Goal: Task Accomplishment & Management: Manage account settings

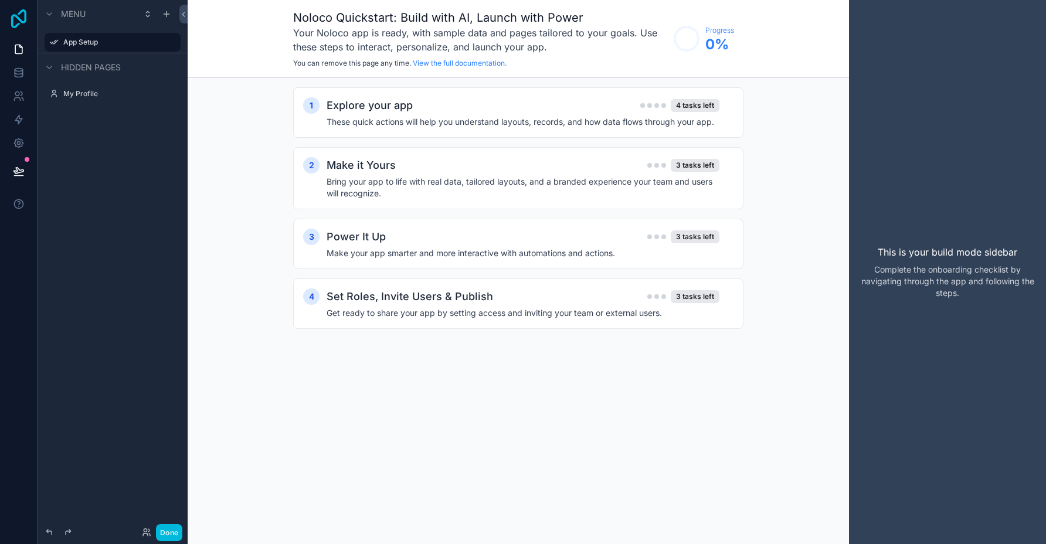
click at [24, 14] on icon at bounding box center [18, 18] width 15 height 19
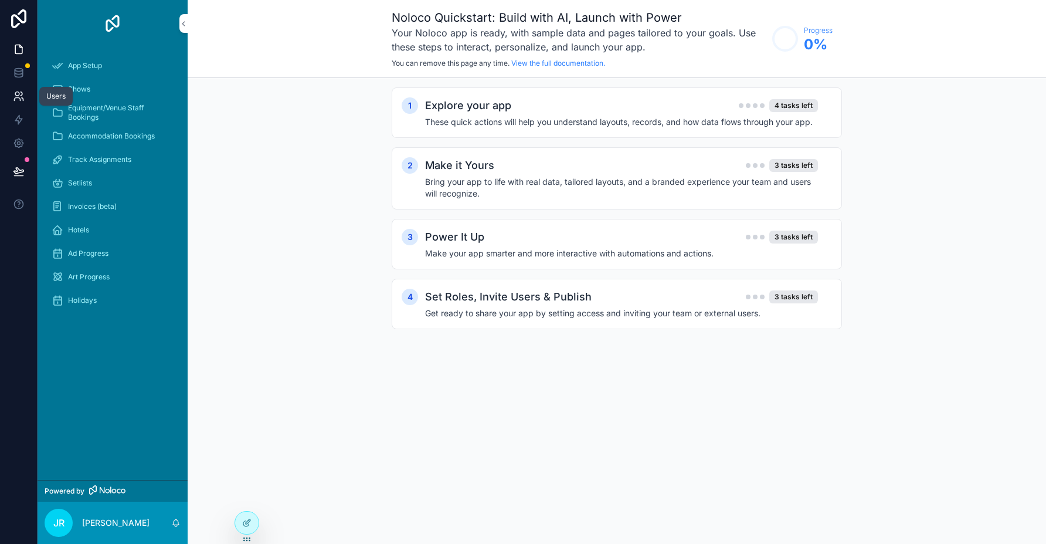
click at [18, 99] on icon at bounding box center [19, 96] width 12 height 12
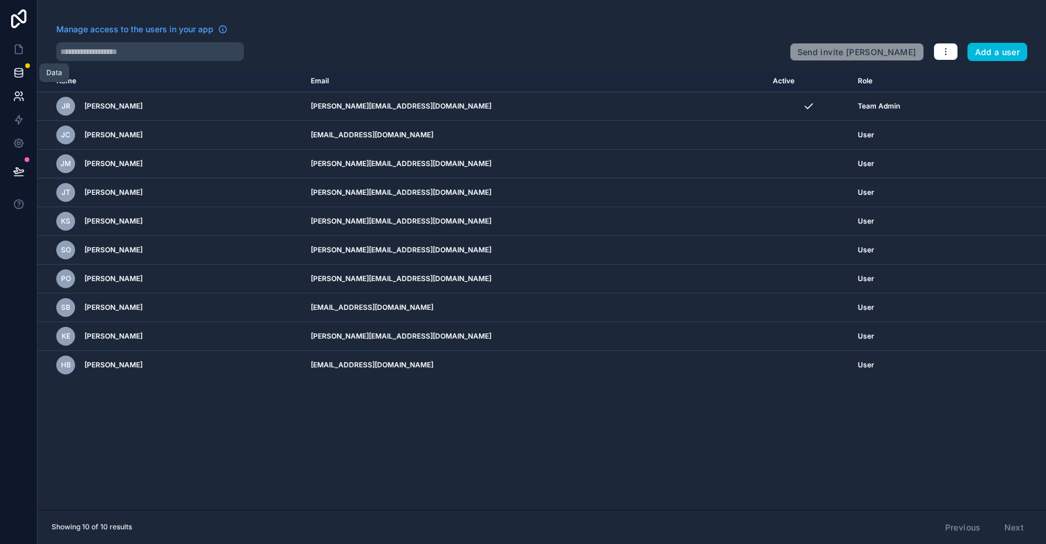
click at [25, 73] on link at bounding box center [18, 72] width 37 height 23
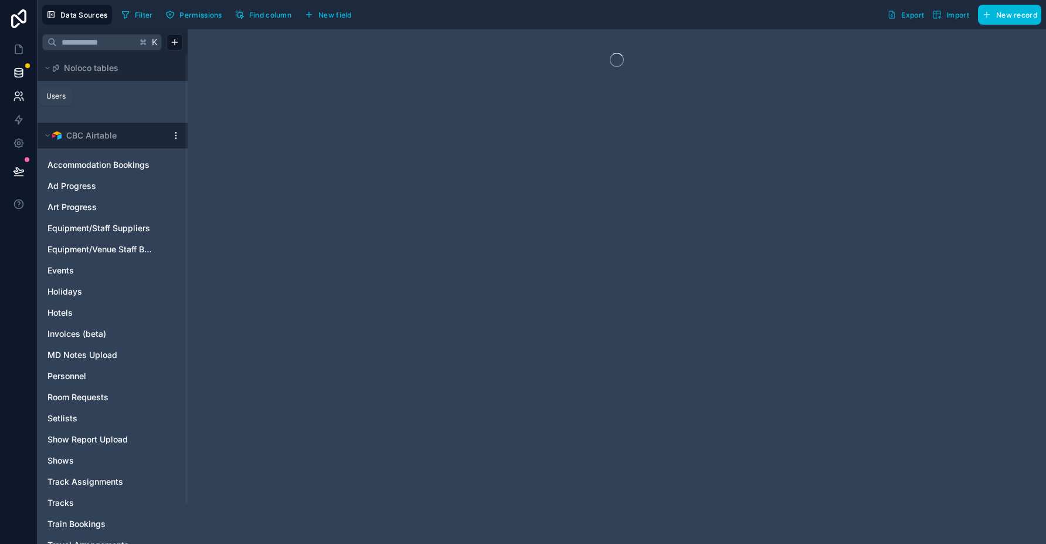
click at [21, 102] on link at bounding box center [18, 95] width 37 height 23
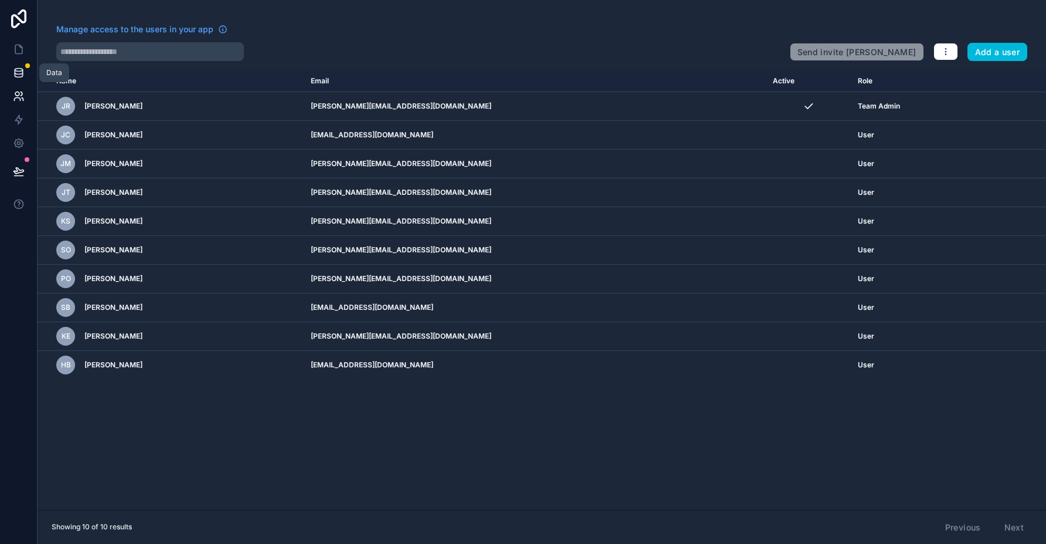
click at [19, 77] on icon at bounding box center [19, 75] width 8 height 5
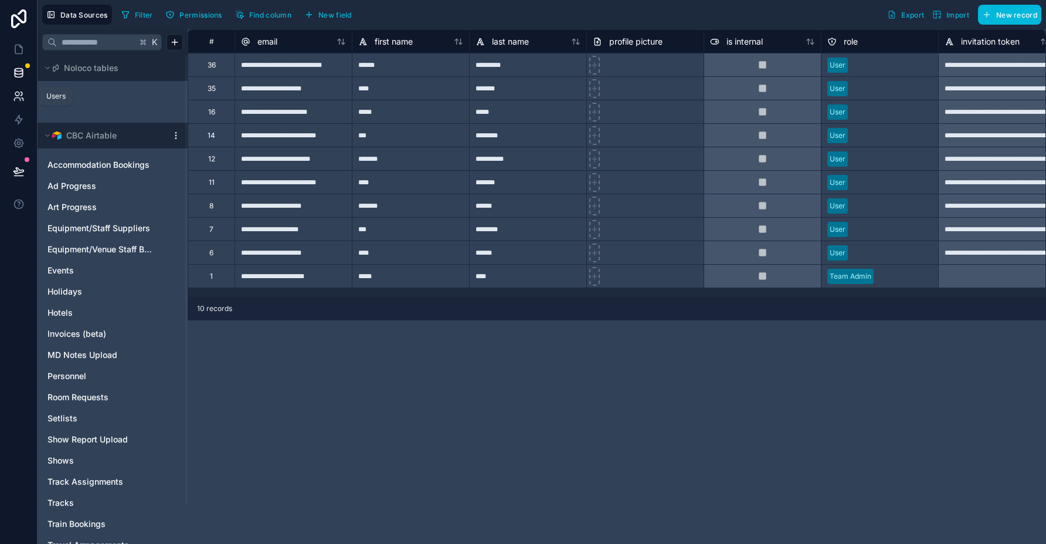
click at [19, 91] on icon at bounding box center [19, 96] width 12 height 12
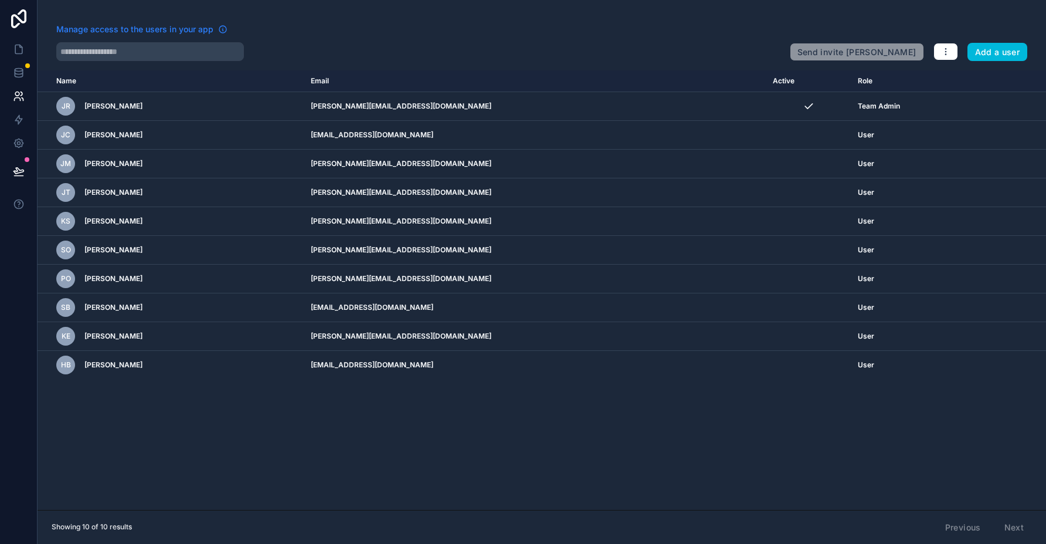
click at [151, 29] on span "Manage access to the users in your app" at bounding box center [134, 29] width 157 height 12
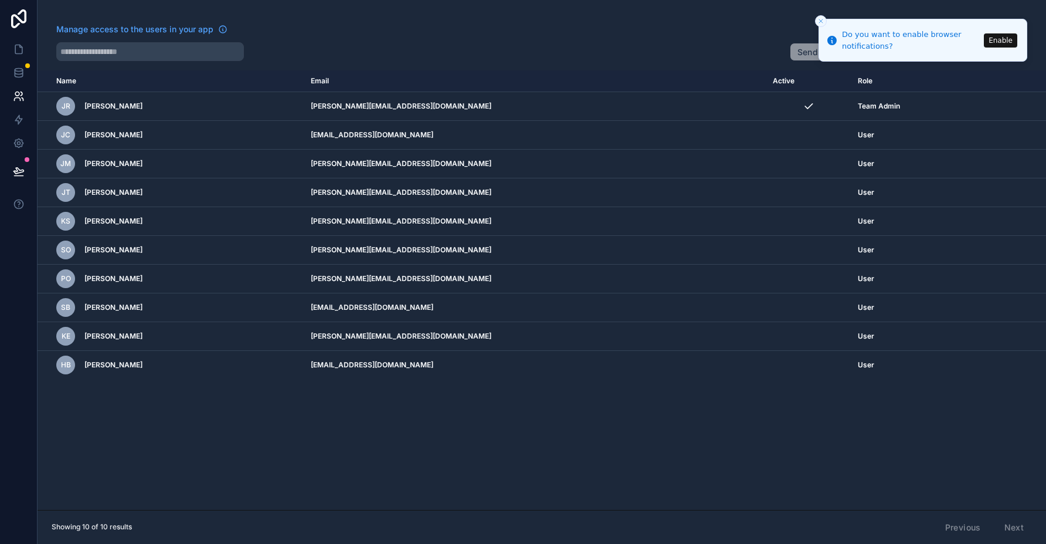
click at [818, 23] on icon "Close toast" at bounding box center [821, 21] width 7 height 7
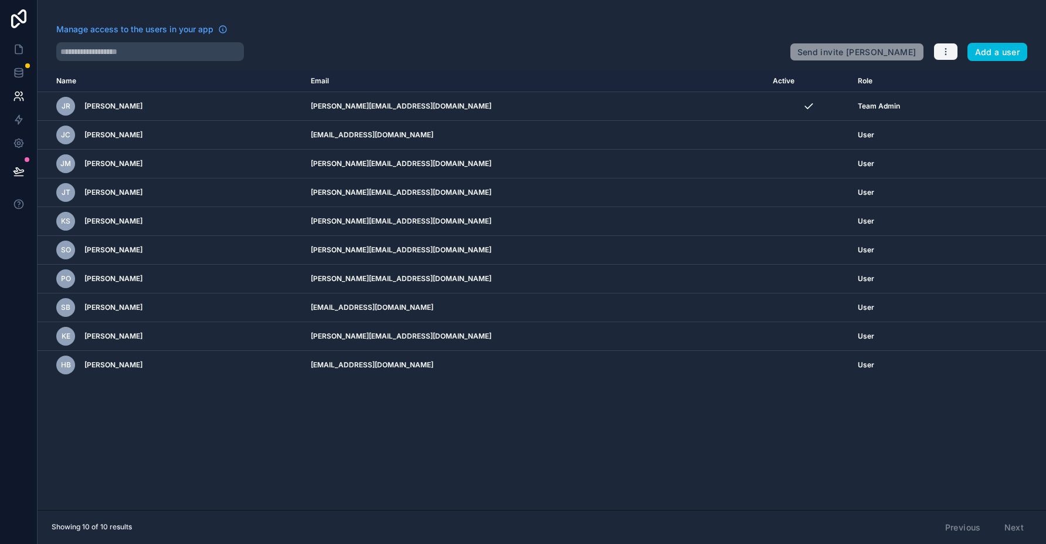
click at [943, 52] on icon "button" at bounding box center [945, 51] width 9 height 9
click at [966, 73] on link "Manage roles" at bounding box center [974, 79] width 82 height 19
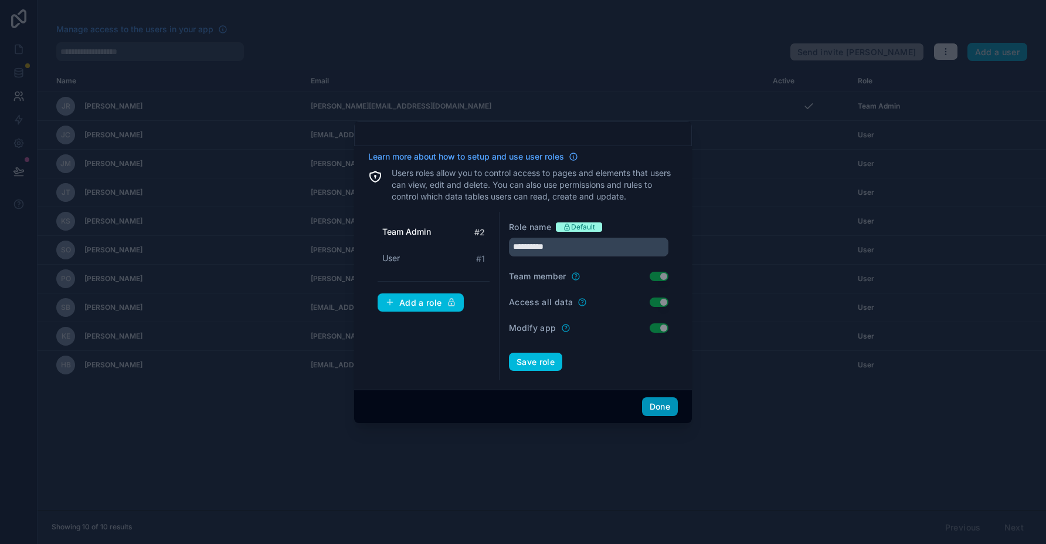
click at [654, 407] on button "Done" at bounding box center [660, 406] width 36 height 19
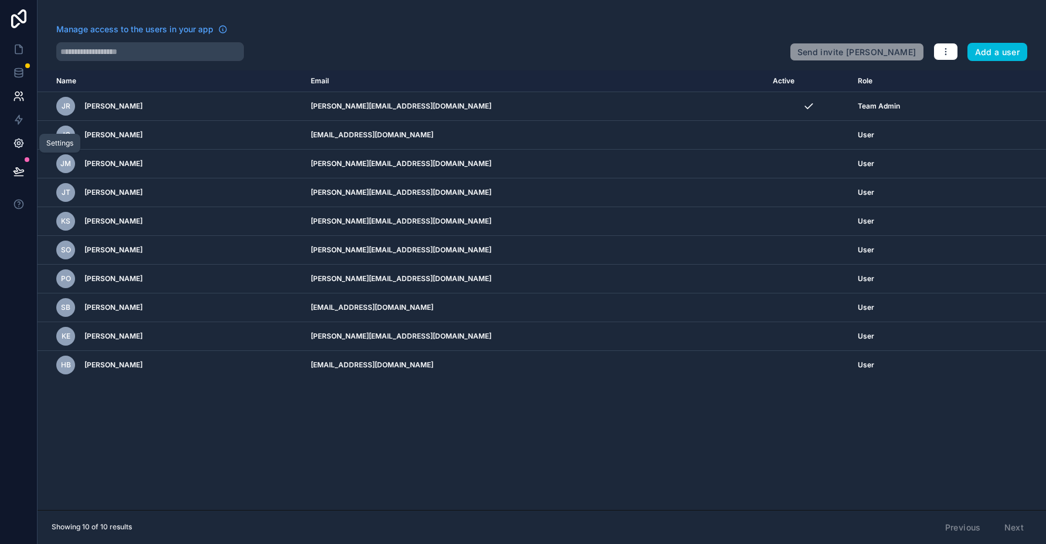
click at [20, 148] on icon at bounding box center [19, 143] width 12 height 12
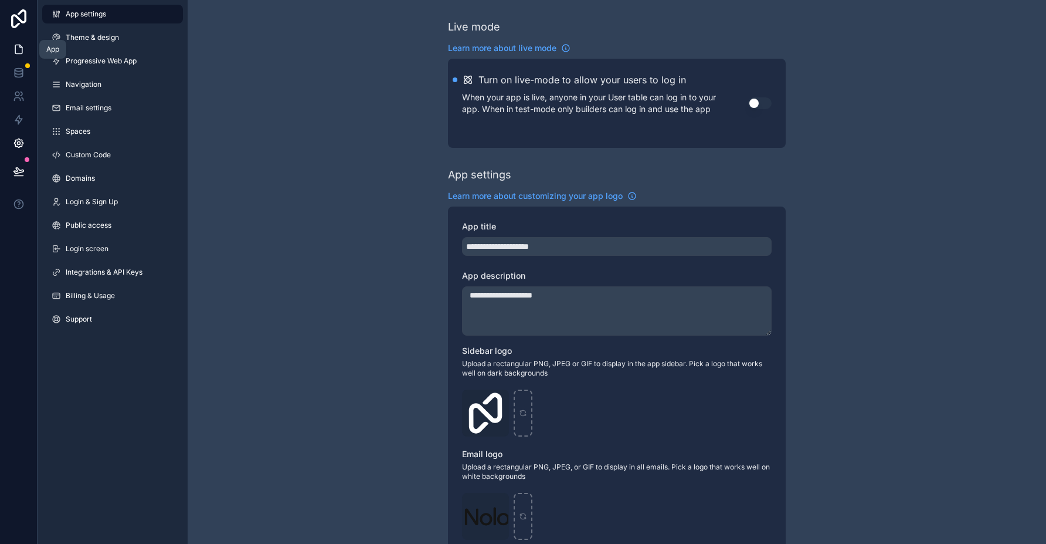
click at [21, 55] on icon at bounding box center [19, 49] width 12 height 12
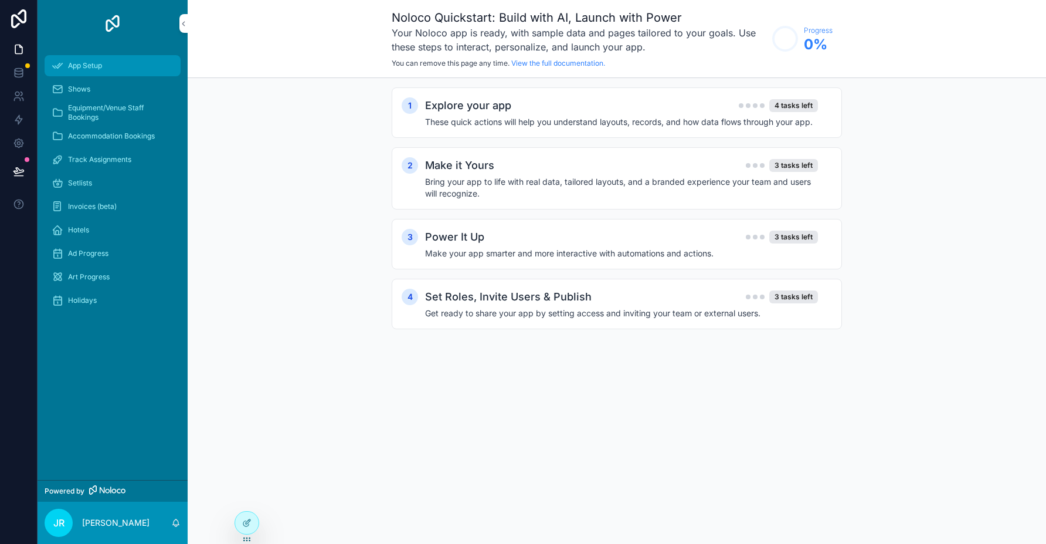
click at [115, 69] on div "App Setup" at bounding box center [113, 65] width 122 height 19
click at [561, 116] on h4 "These quick actions will help you understand layouts, records, and how data flo…" at bounding box center [621, 122] width 393 height 12
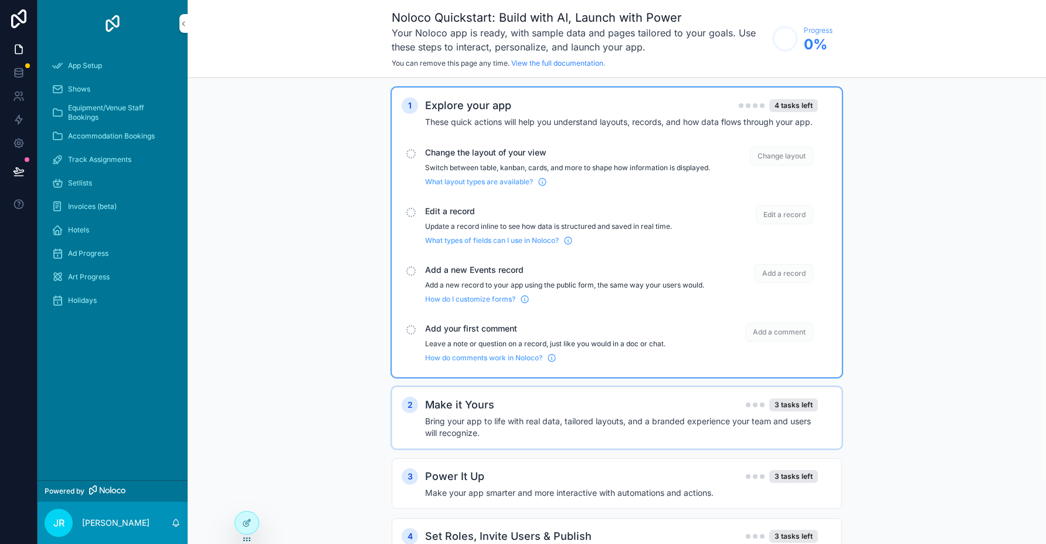
click at [606, 404] on div "2 Make it Yours 3 tasks left Bring your app to life with real data, tailored la…" at bounding box center [617, 417] width 450 height 62
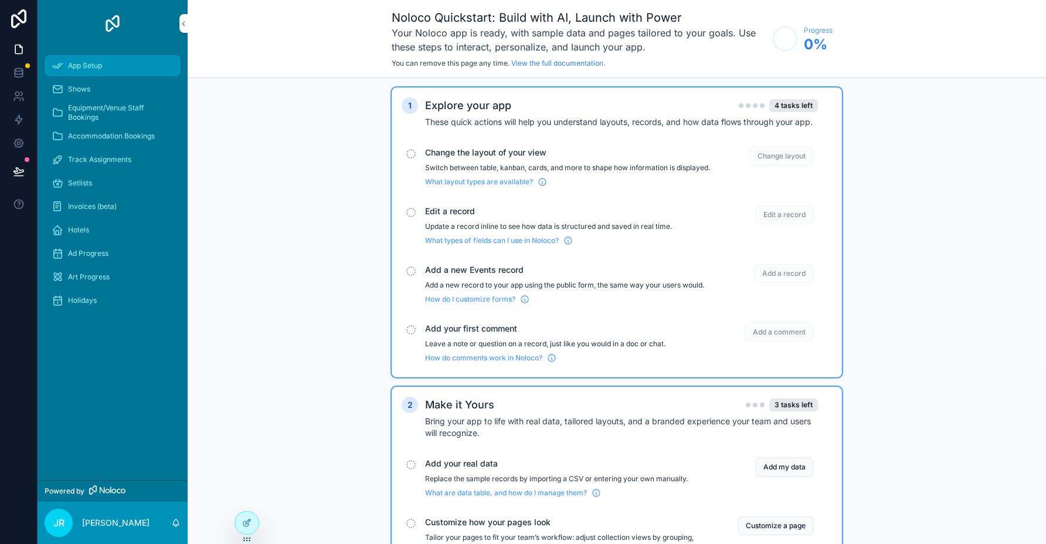
click at [138, 62] on div "App Setup" at bounding box center [113, 65] width 122 height 19
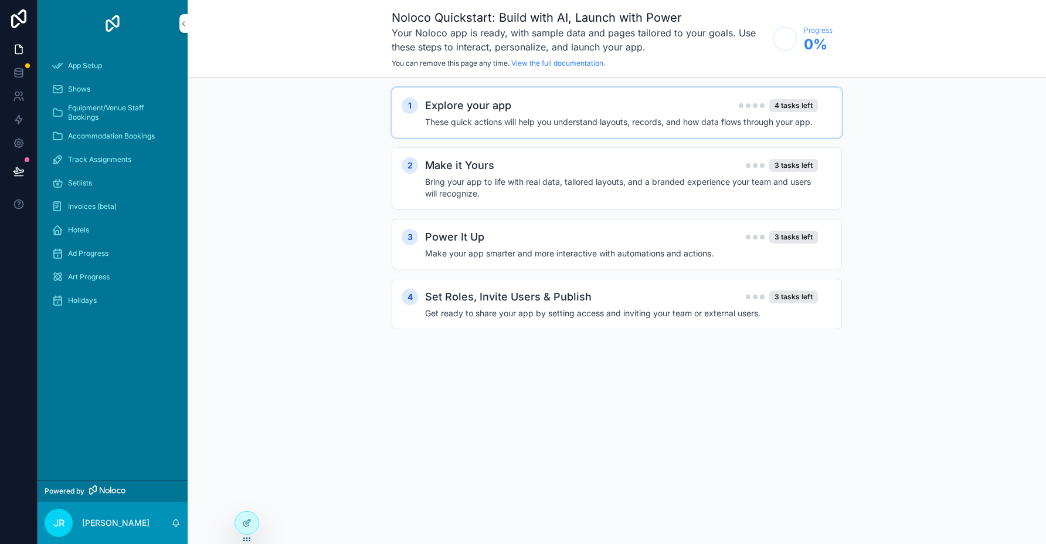
click at [722, 126] on h4 "These quick actions will help you understand layouts, records, and how data flo…" at bounding box center [621, 122] width 393 height 12
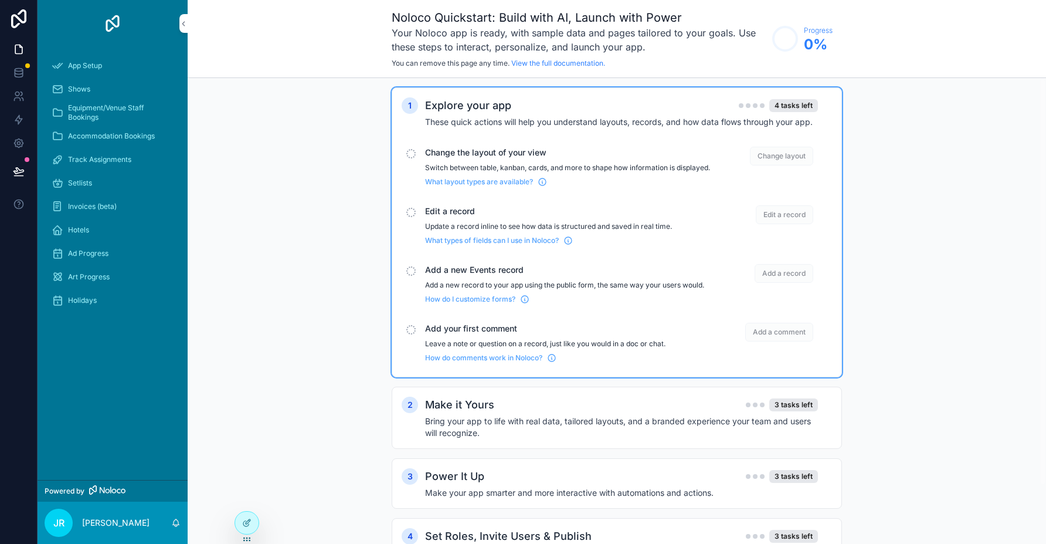
click at [598, 171] on p "Switch between table, kanban, cards, and more to shape how information is displ…" at bounding box center [567, 167] width 285 height 9
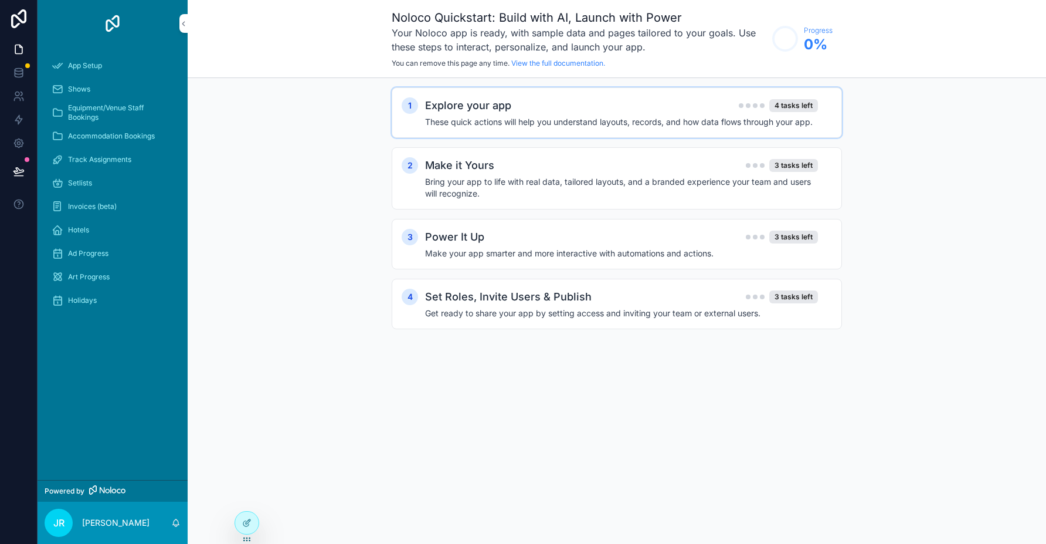
click at [620, 112] on div "Explore your app 4 tasks left" at bounding box center [621, 105] width 393 height 16
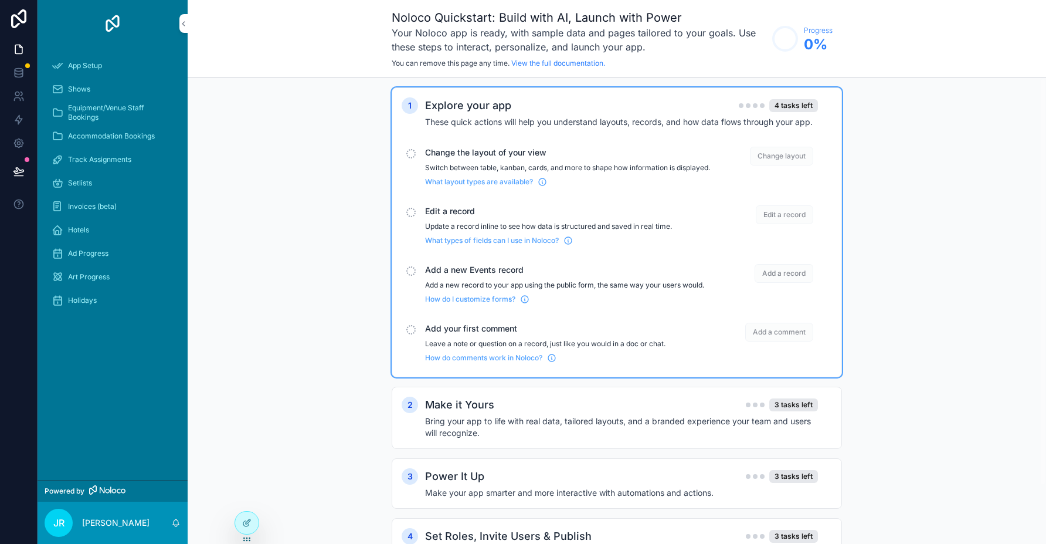
click at [479, 151] on span "Change the layout of your view" at bounding box center [567, 153] width 285 height 12
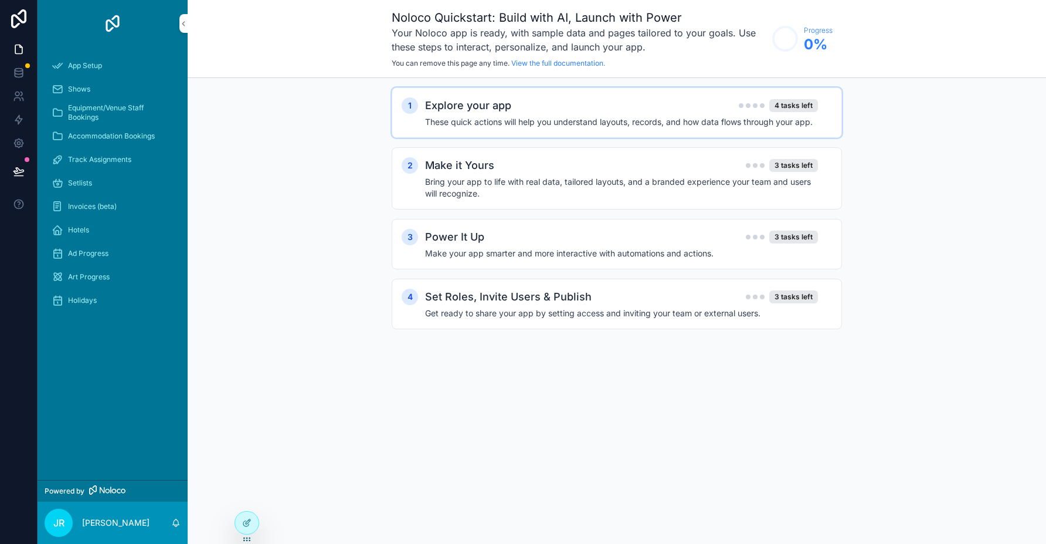
click at [526, 120] on h4 "These quick actions will help you understand layouts, records, and how data flo…" at bounding box center [621, 122] width 393 height 12
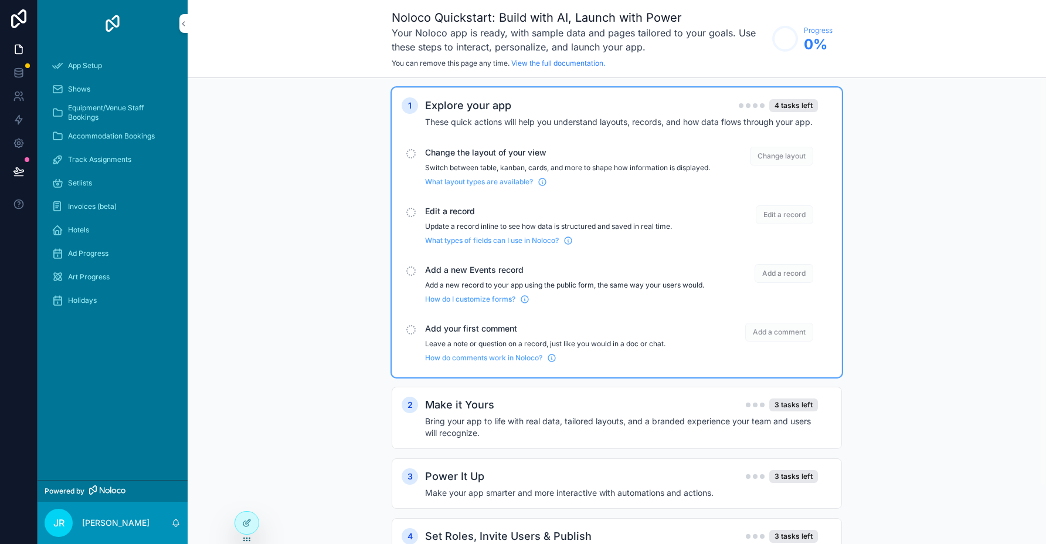
click at [788, 156] on span "Change layout" at bounding box center [781, 156] width 63 height 19
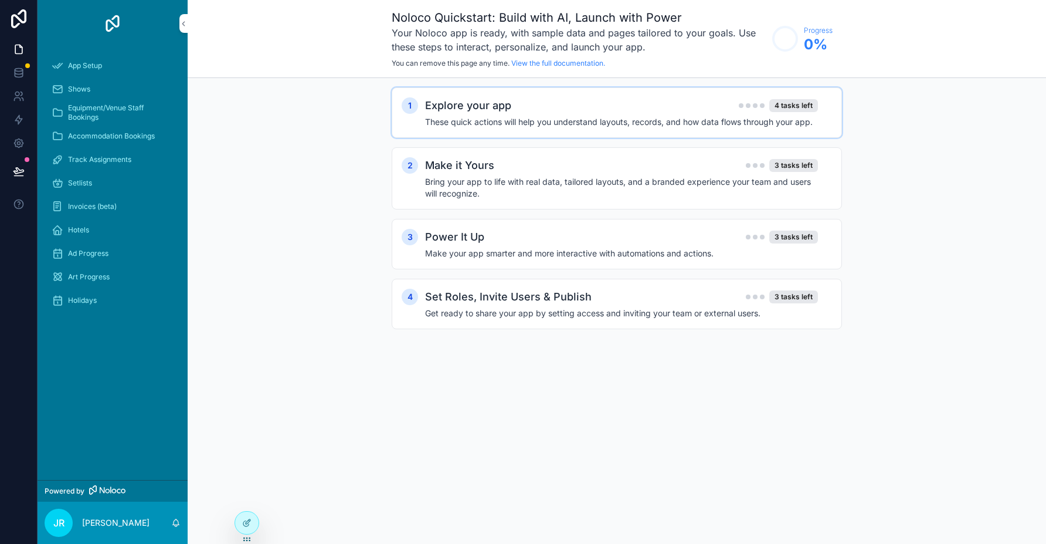
click at [742, 110] on div "4 tasks left" at bounding box center [778, 105] width 79 height 13
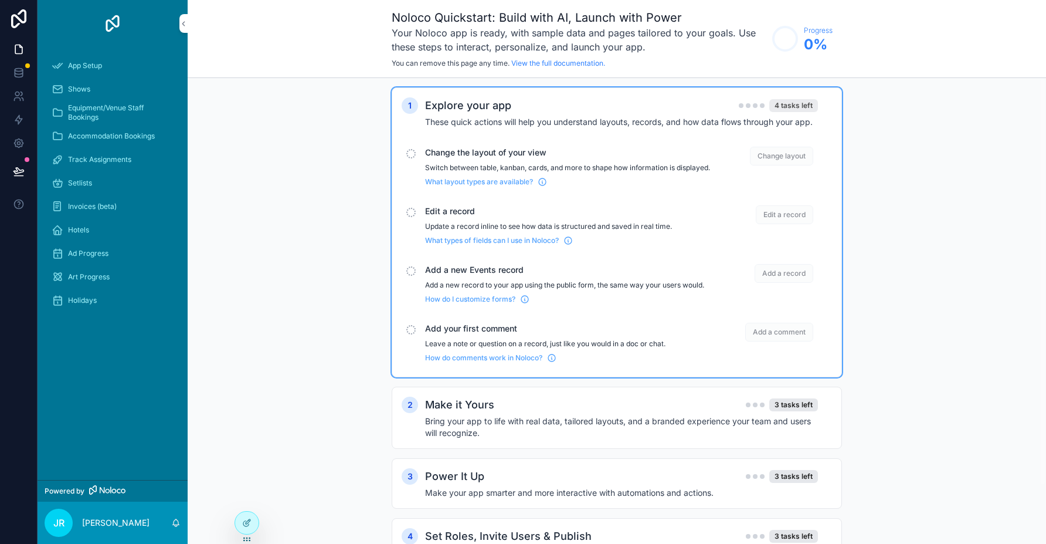
click at [785, 101] on div "4 tasks left" at bounding box center [793, 105] width 49 height 13
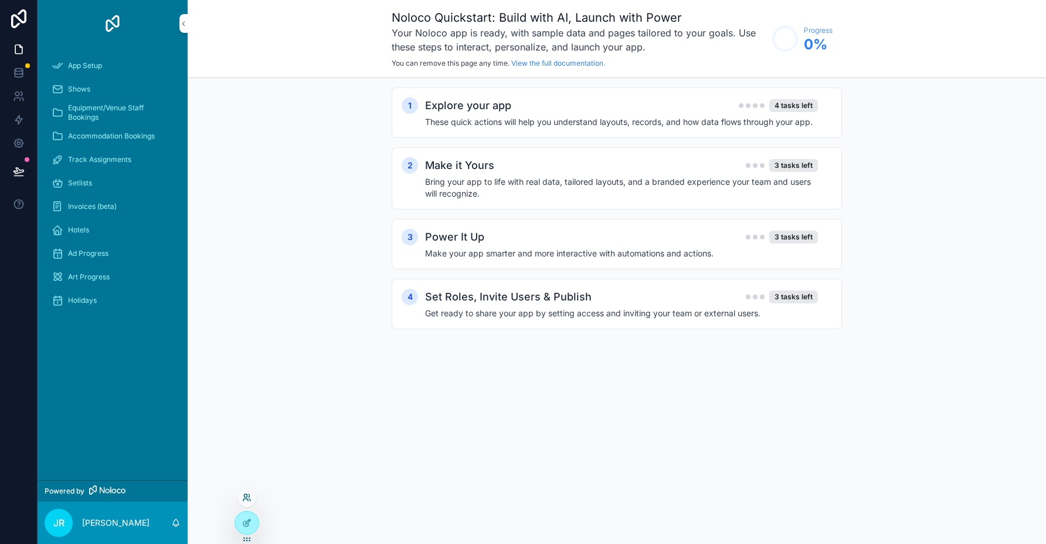
click at [245, 497] on icon at bounding box center [246, 497] width 9 height 9
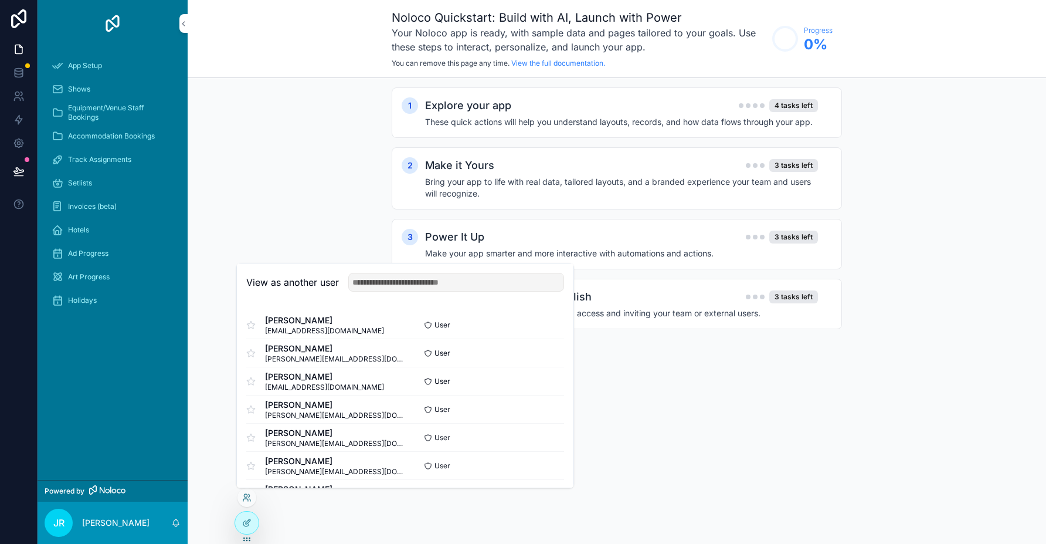
click at [368, 514] on div "Noloco Quickstart: Build with AI, Launch with Power Your Noloco app is ready, w…" at bounding box center [617, 272] width 859 height 544
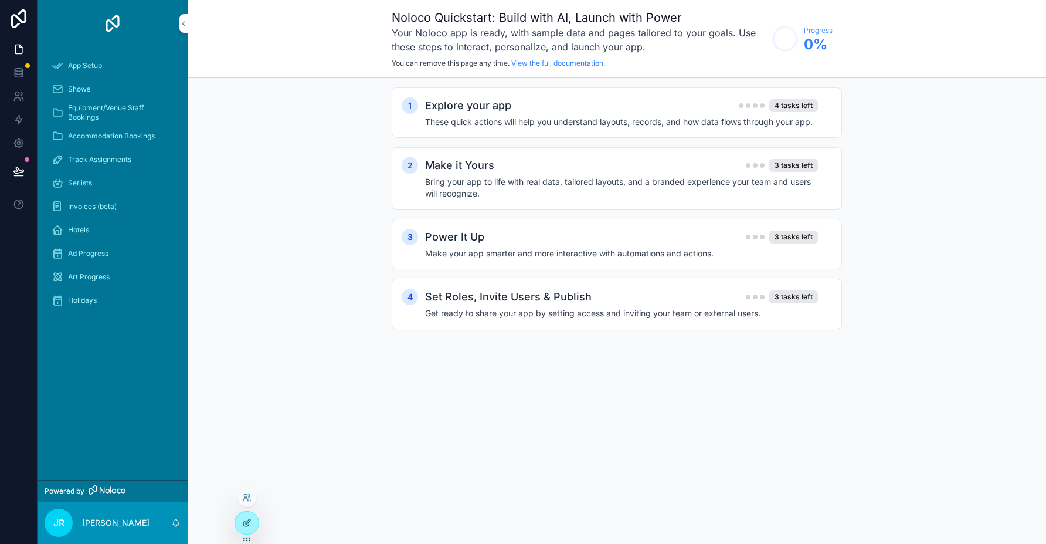
click at [248, 524] on icon at bounding box center [245, 523] width 5 height 5
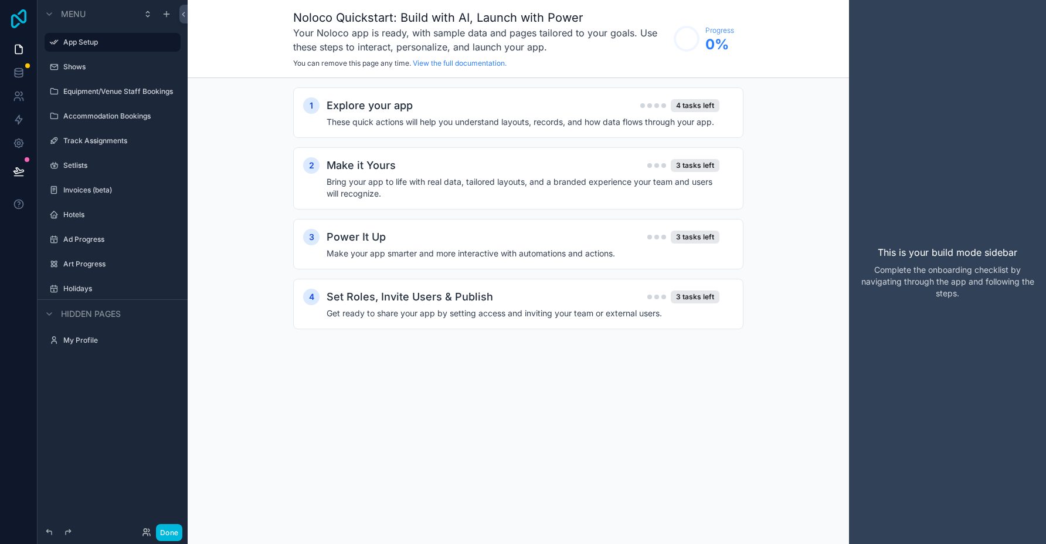
click at [25, 21] on icon at bounding box center [18, 18] width 15 height 19
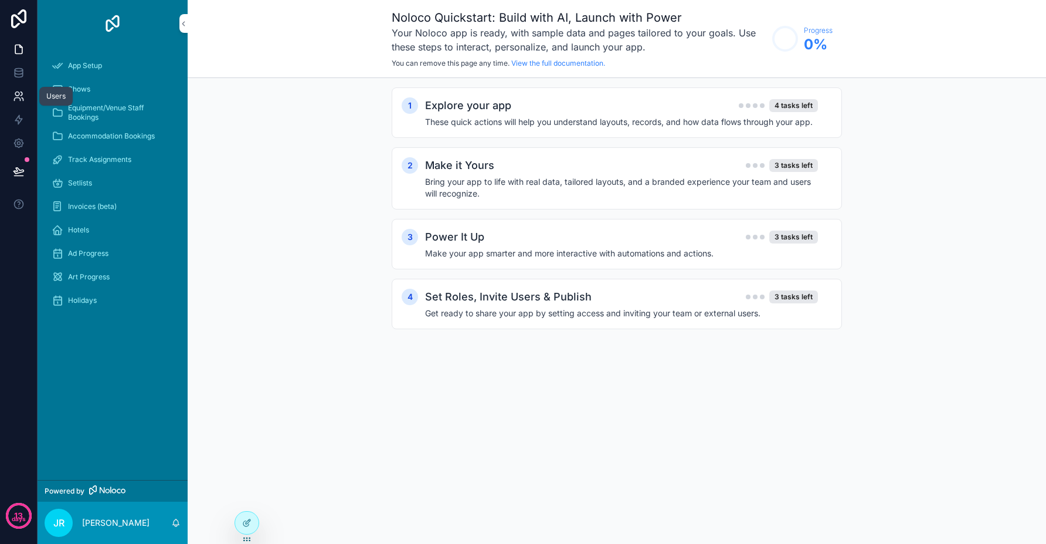
click at [19, 90] on icon at bounding box center [19, 96] width 12 height 12
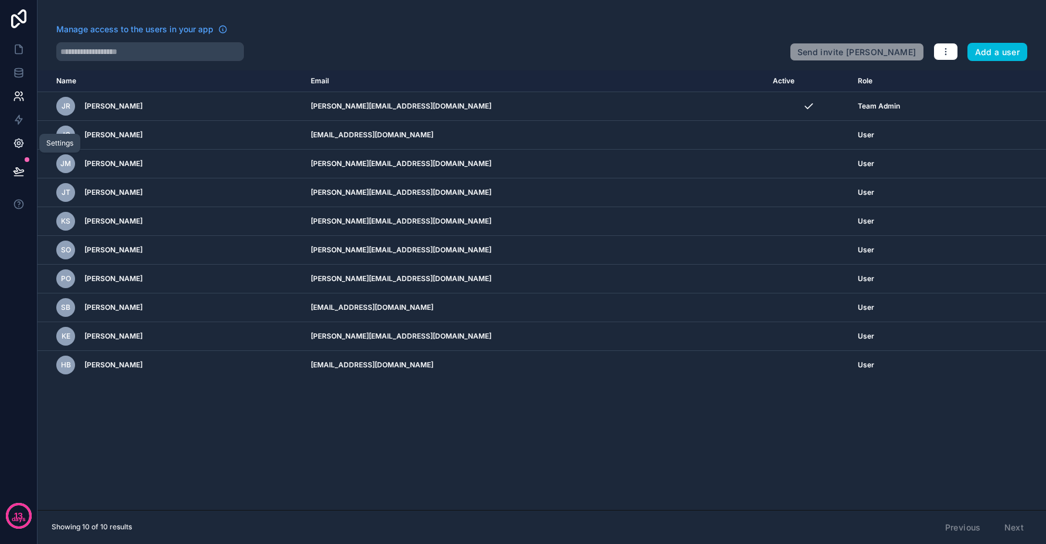
click at [16, 138] on icon at bounding box center [19, 143] width 12 height 12
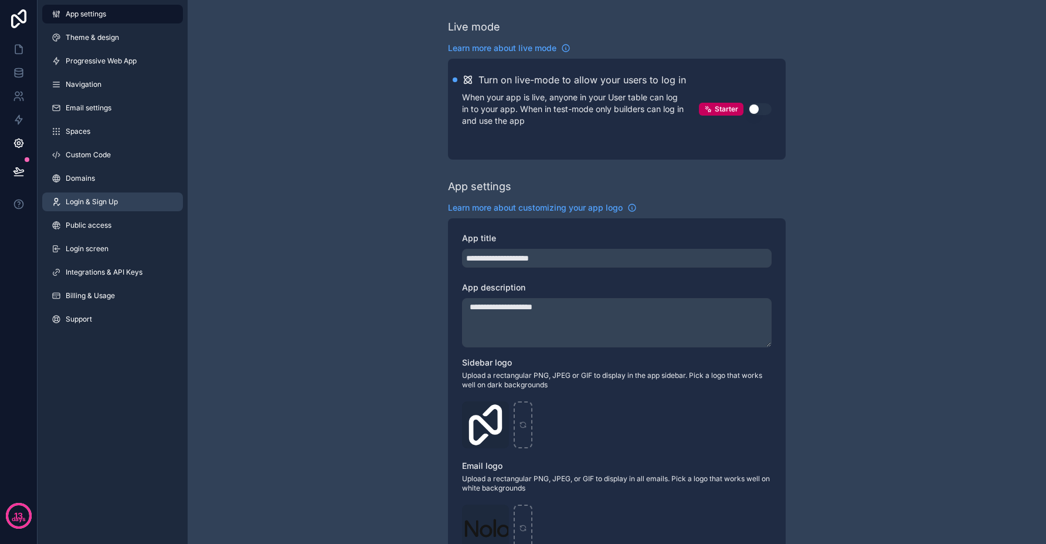
click at [108, 202] on span "Login & Sign Up" at bounding box center [92, 201] width 52 height 9
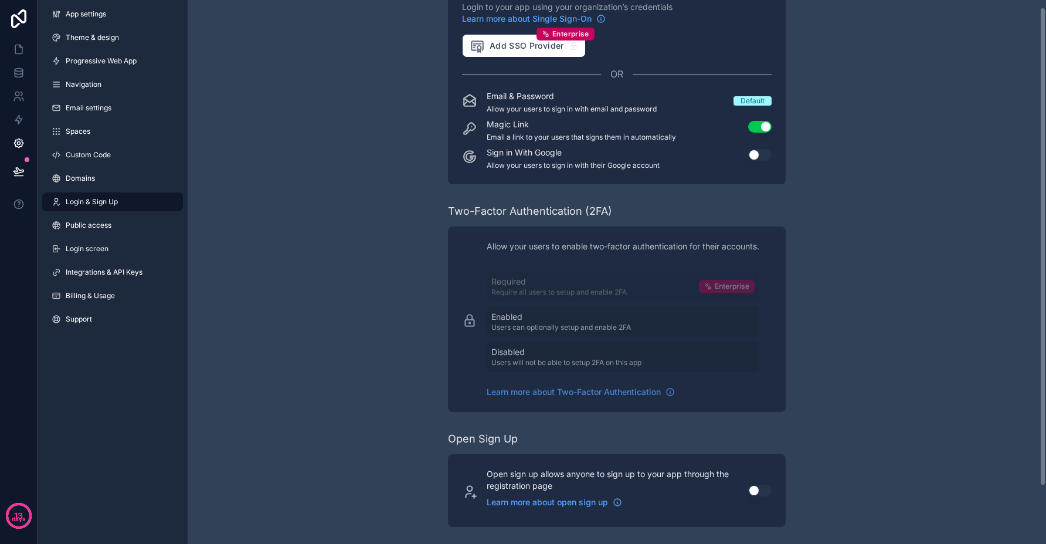
scroll to position [73, 0]
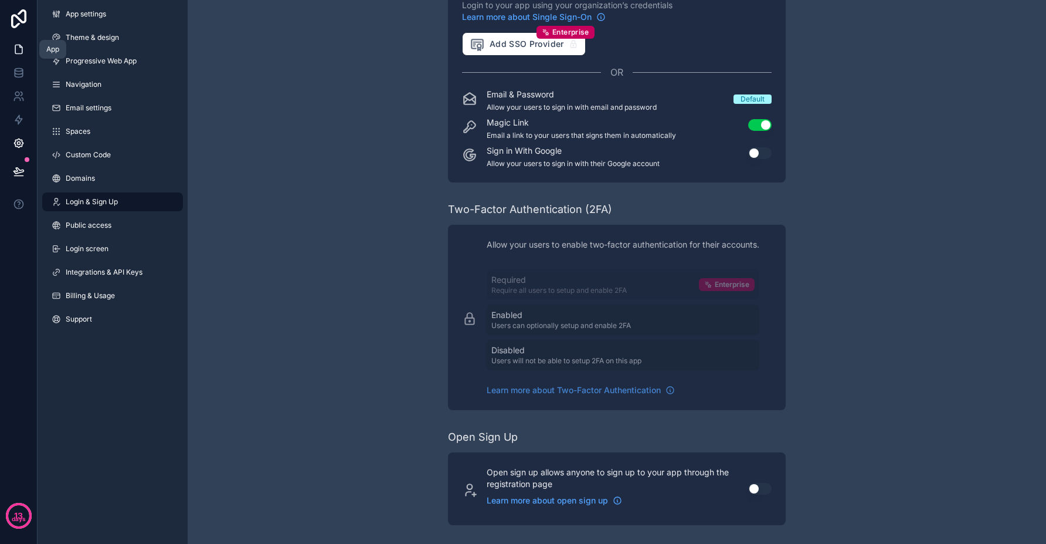
click at [19, 48] on icon at bounding box center [19, 49] width 12 height 12
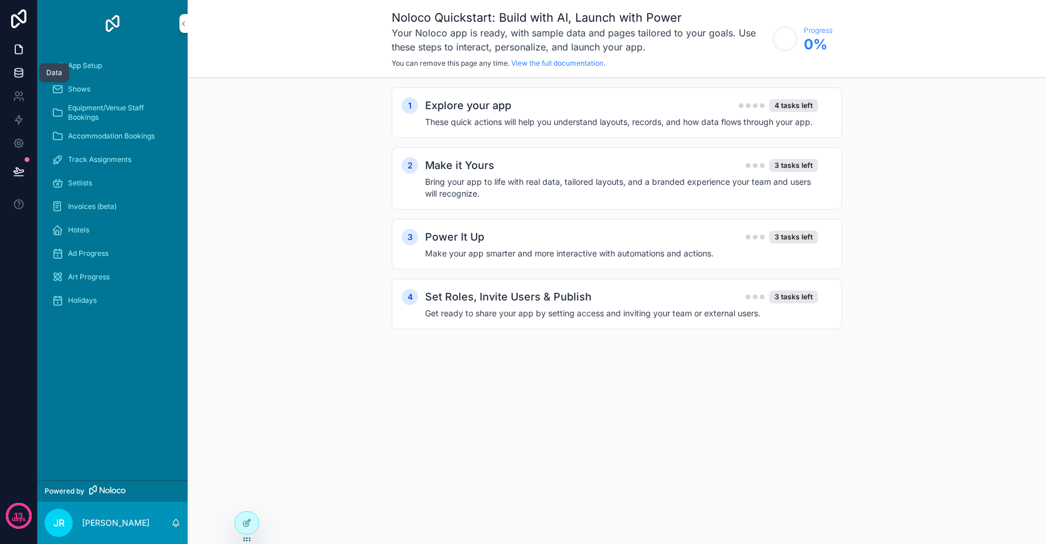
click at [24, 73] on icon at bounding box center [19, 73] width 12 height 12
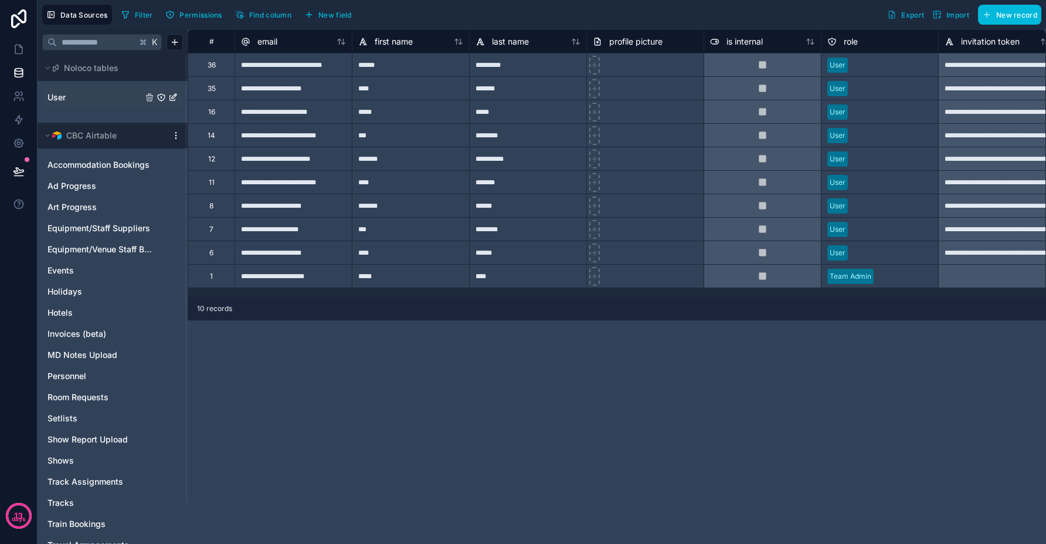
click at [67, 93] on link "User" at bounding box center [95, 97] width 95 height 12
click at [946, 7] on button "Import" at bounding box center [950, 15] width 45 height 20
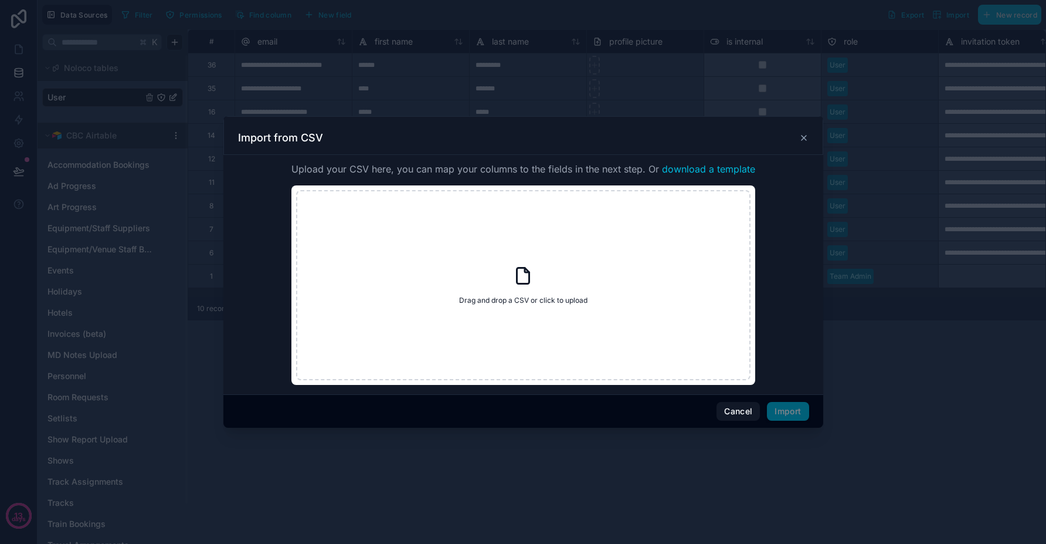
click at [740, 405] on button "Cancel" at bounding box center [738, 411] width 43 height 19
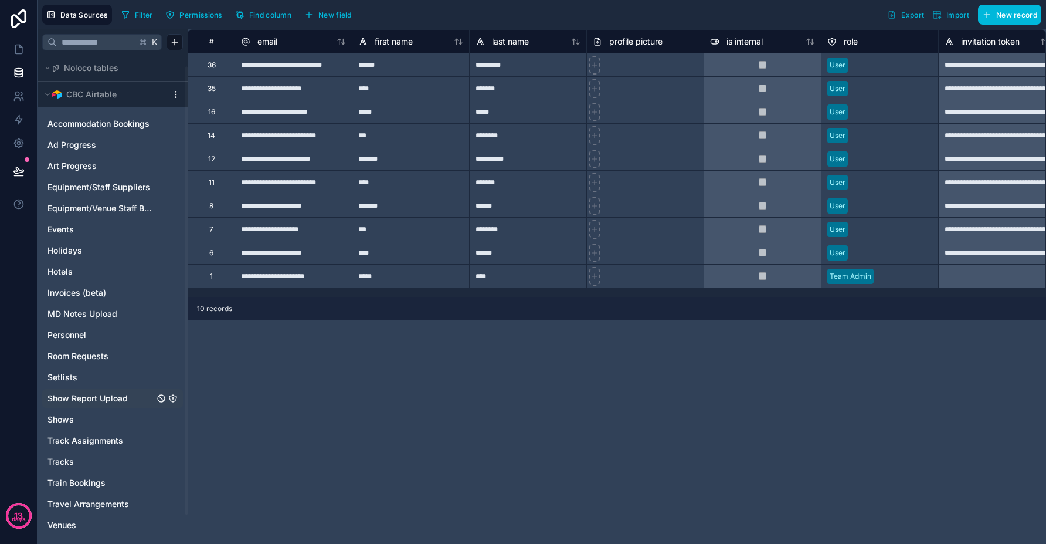
scroll to position [44, 0]
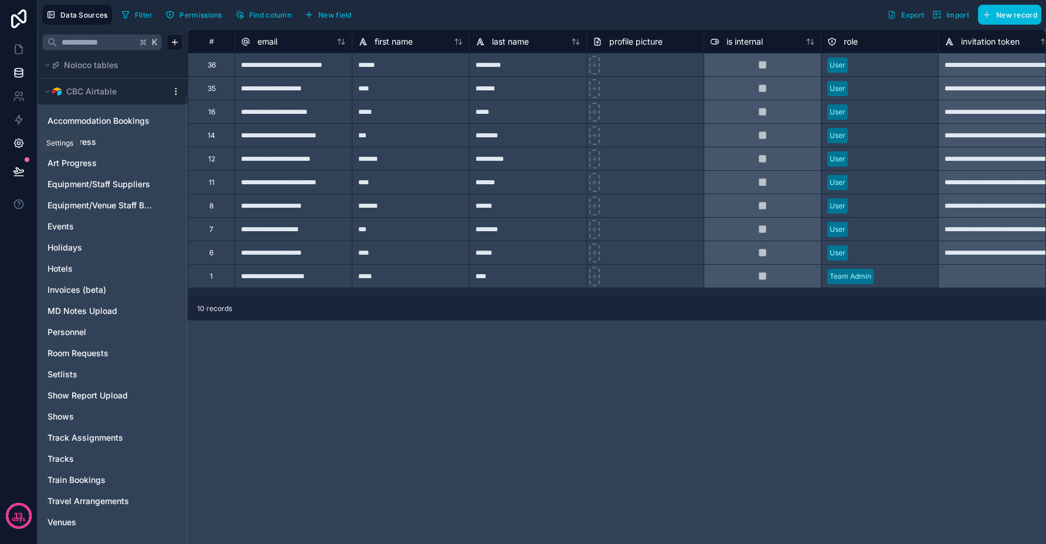
click at [15, 144] on icon at bounding box center [18, 143] width 9 height 9
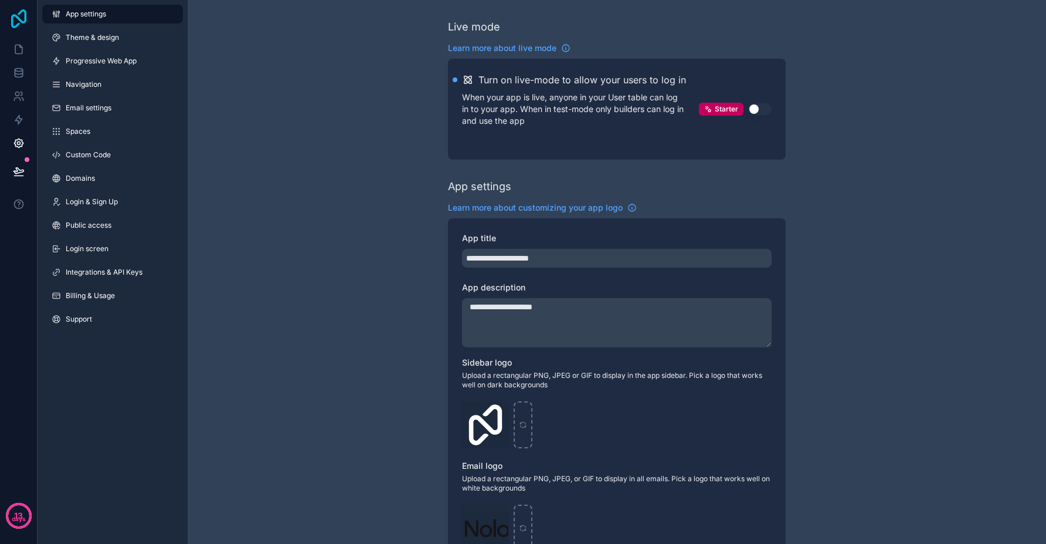
click at [27, 18] on icon at bounding box center [18, 18] width 23 height 19
